Goal: Subscribe to service/newsletter

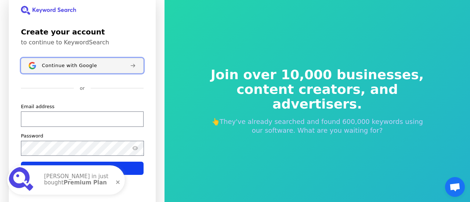
click at [85, 70] on button "Continue with Google" at bounding box center [82, 65] width 123 height 15
